Goal: Information Seeking & Learning: Learn about a topic

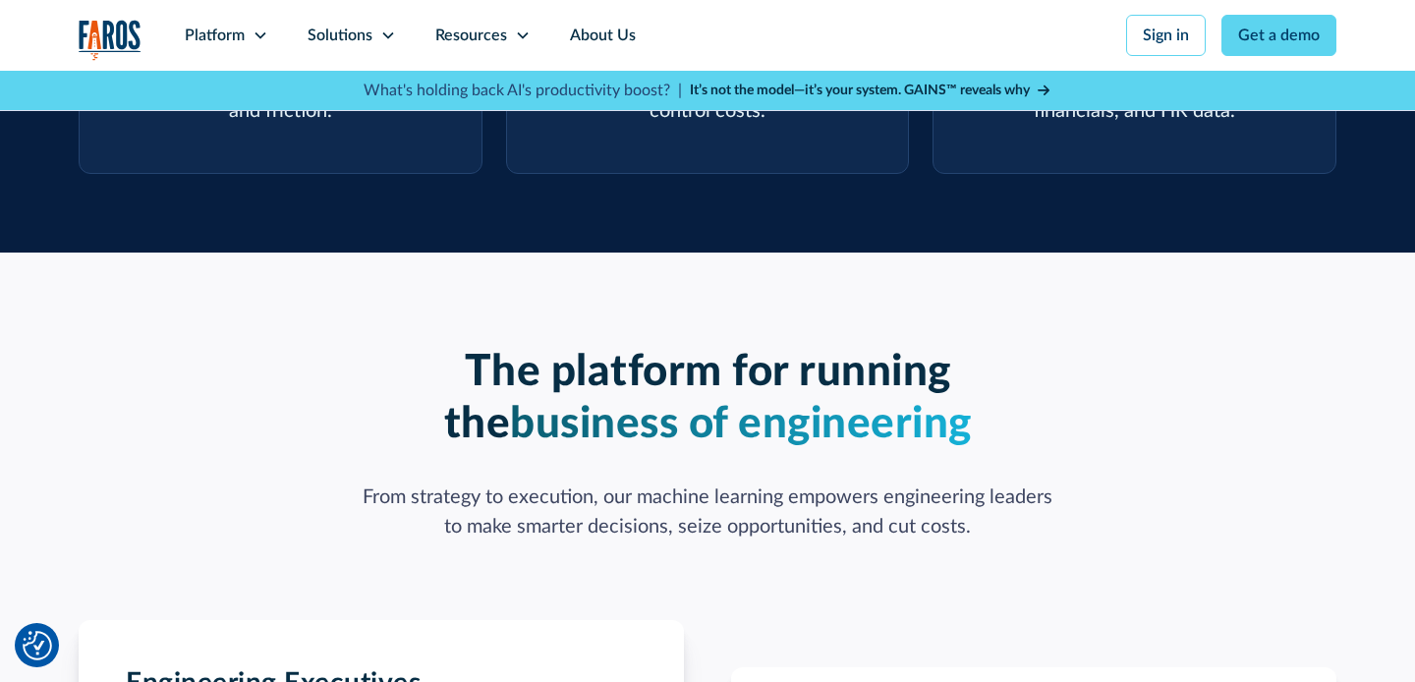
scroll to position [1438, 0]
